Goal: Use online tool/utility: Utilize a website feature to perform a specific function

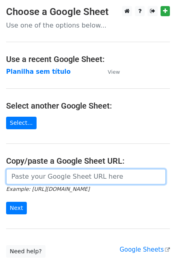
click at [30, 182] on input "url" at bounding box center [85, 176] width 159 height 15
paste input "[URL][DOMAIN_NAME]"
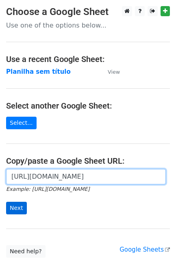
type input "[URL][DOMAIN_NAME]"
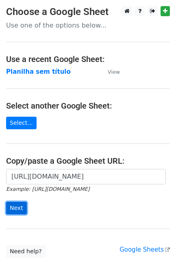
scroll to position [0, 0]
click at [17, 211] on input "Next" at bounding box center [16, 208] width 21 height 13
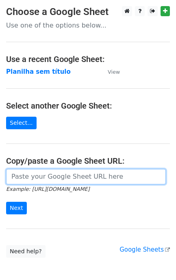
drag, startPoint x: 58, startPoint y: 179, endPoint x: 53, endPoint y: 187, distance: 9.3
click at [58, 179] on input "url" at bounding box center [85, 176] width 159 height 15
paste input "[URL][DOMAIN_NAME]"
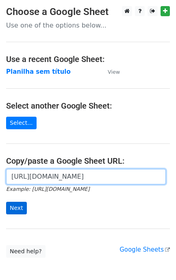
type input "[URL][DOMAIN_NAME]"
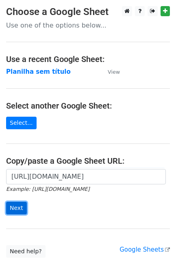
scroll to position [0, 0]
click at [23, 210] on input "Next" at bounding box center [16, 208] width 21 height 13
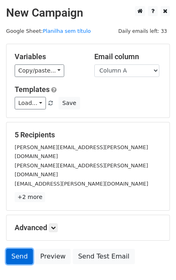
click at [17, 249] on link "Send" at bounding box center [19, 256] width 27 height 15
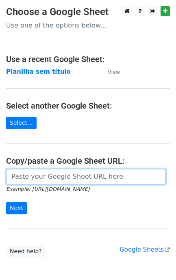
click at [19, 180] on input "url" at bounding box center [85, 176] width 159 height 15
paste input "[URL][DOMAIN_NAME]"
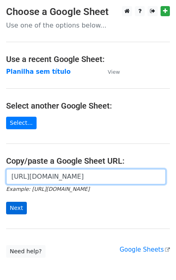
type input "[URL][DOMAIN_NAME]"
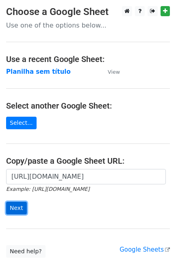
click at [17, 207] on input "Next" at bounding box center [16, 208] width 21 height 13
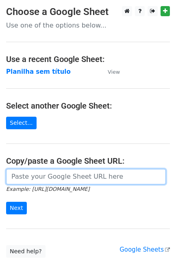
click at [39, 183] on input "url" at bounding box center [85, 176] width 159 height 15
paste input "[URL][DOMAIN_NAME]"
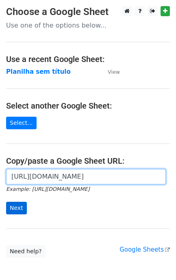
scroll to position [0, 178]
type input "[URL][DOMAIN_NAME]"
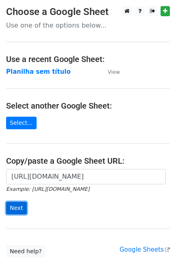
click at [17, 213] on input "Next" at bounding box center [16, 208] width 21 height 13
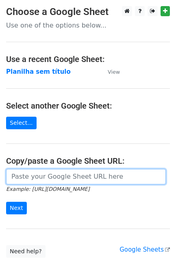
click at [84, 171] on input "url" at bounding box center [85, 176] width 159 height 15
paste input "https://docs.google.com/spreadsheets/d/11dGfEbGc57YceTrmeJPNe1kg2RUhHsyv8kR8EpL…"
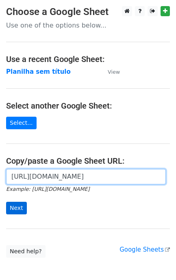
type input "https://docs.google.com/spreadsheets/d/11dGfEbGc57YceTrmeJPNe1kg2RUhHsyv8kR8EpL…"
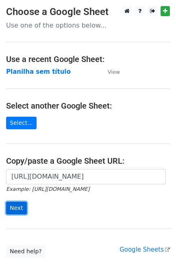
click at [22, 214] on input "Next" at bounding box center [16, 208] width 21 height 13
